Goal: Information Seeking & Learning: Learn about a topic

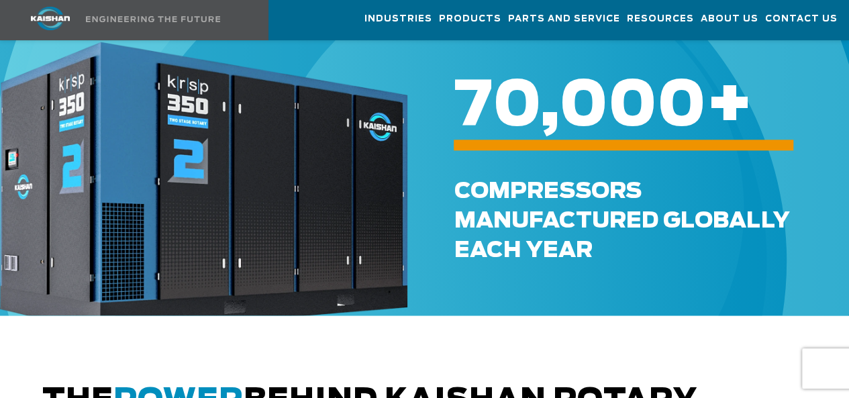
scroll to position [537, 0]
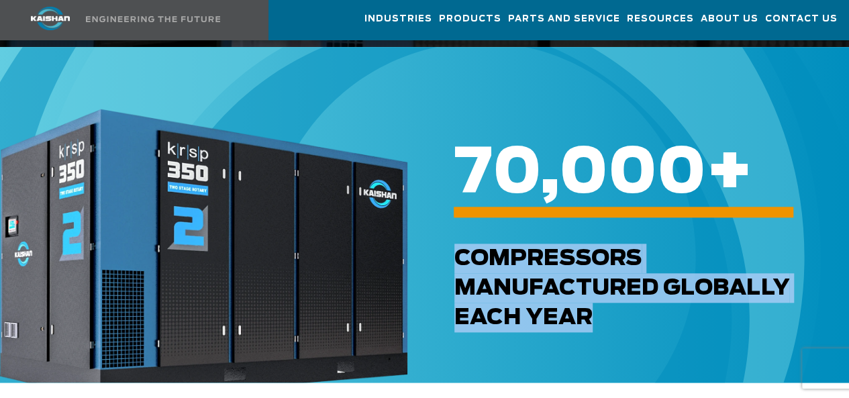
drag, startPoint x: 448, startPoint y: 234, endPoint x: 610, endPoint y: 319, distance: 182.6
click at [610, 319] on div "Compressors Manufactured GLOBALLY each Year" at bounding box center [612, 291] width 408 height 190
click at [494, 281] on div "Compressors Manufactured GLOBALLY each Year" at bounding box center [659, 288] width 408 height 89
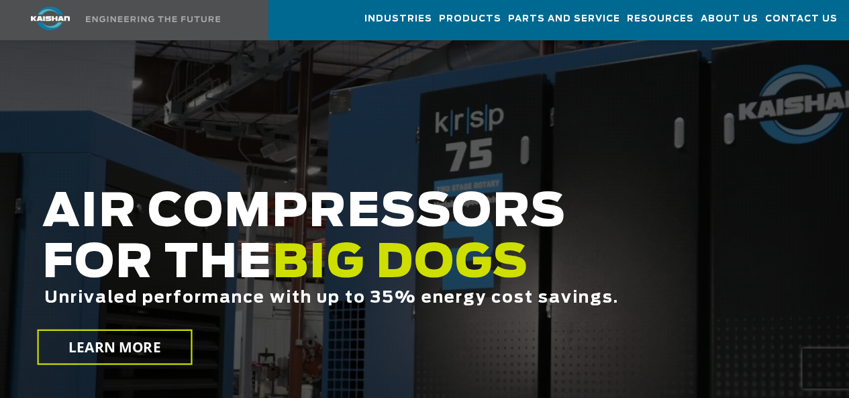
scroll to position [134, 0]
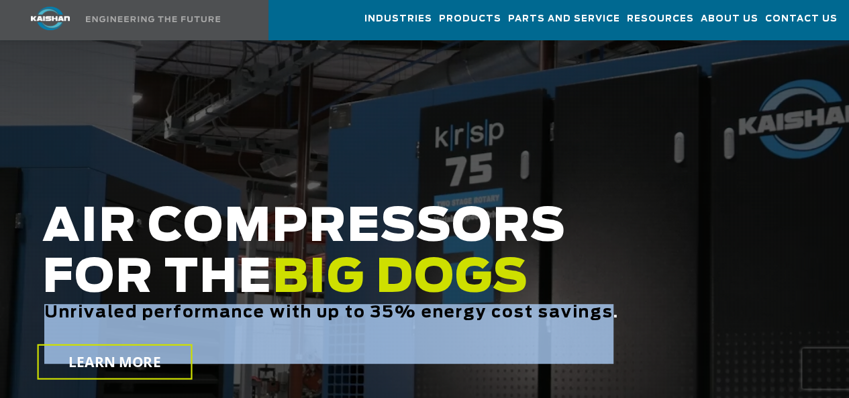
drag, startPoint x: 614, startPoint y: 297, endPoint x: 39, endPoint y: 296, distance: 574.7
click at [39, 296] on div "AIR COMPRESSORS FOR THE BIG DOGS Unrivaled performance with up to 35% energy co…" at bounding box center [359, 296] width 651 height 189
click at [375, 305] on span "Unrivaled performance with up to 35% energy cost savings." at bounding box center [331, 313] width 575 height 16
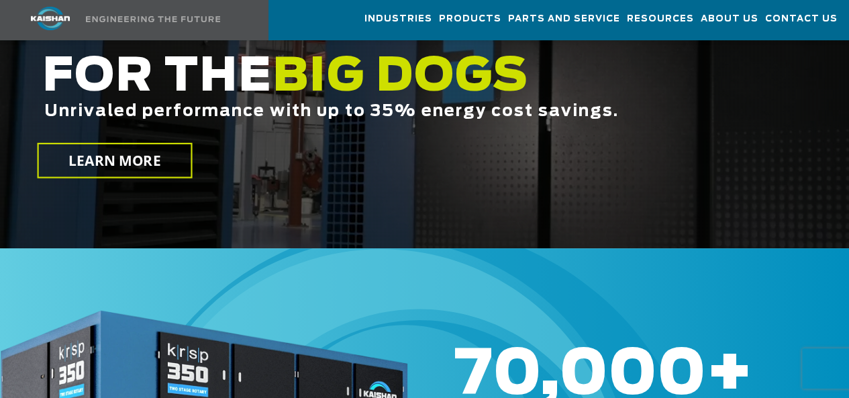
scroll to position [201, 0]
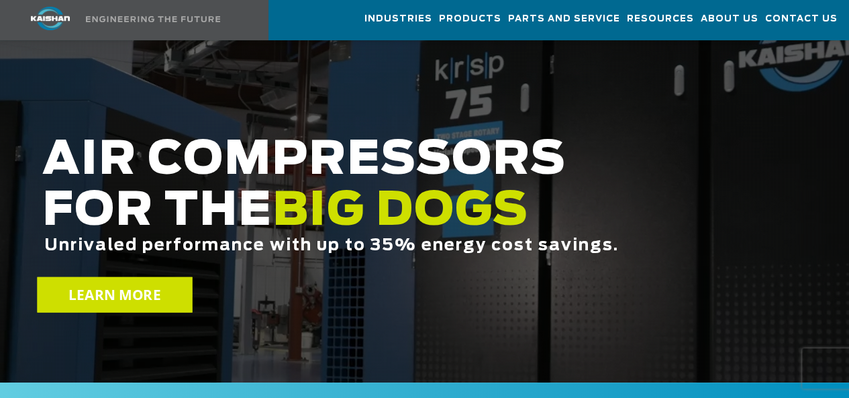
click at [125, 285] on span "LEARN MORE" at bounding box center [114, 294] width 93 height 19
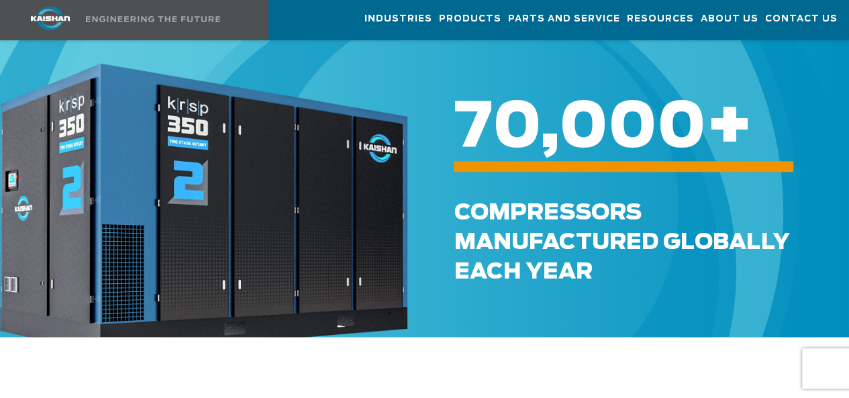
scroll to position [604, 0]
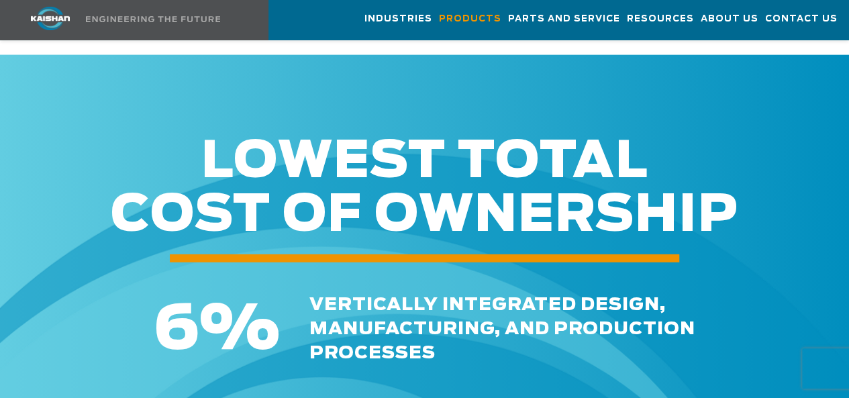
scroll to position [1947, 0]
